Goal: Navigation & Orientation: Find specific page/section

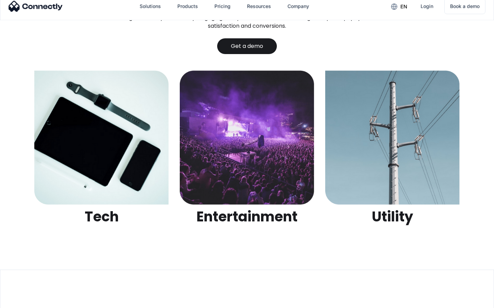
scroll to position [2162, 0]
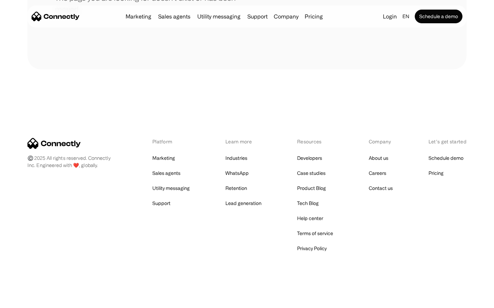
scroll to position [125, 0]
